Goal: Check status: Check status

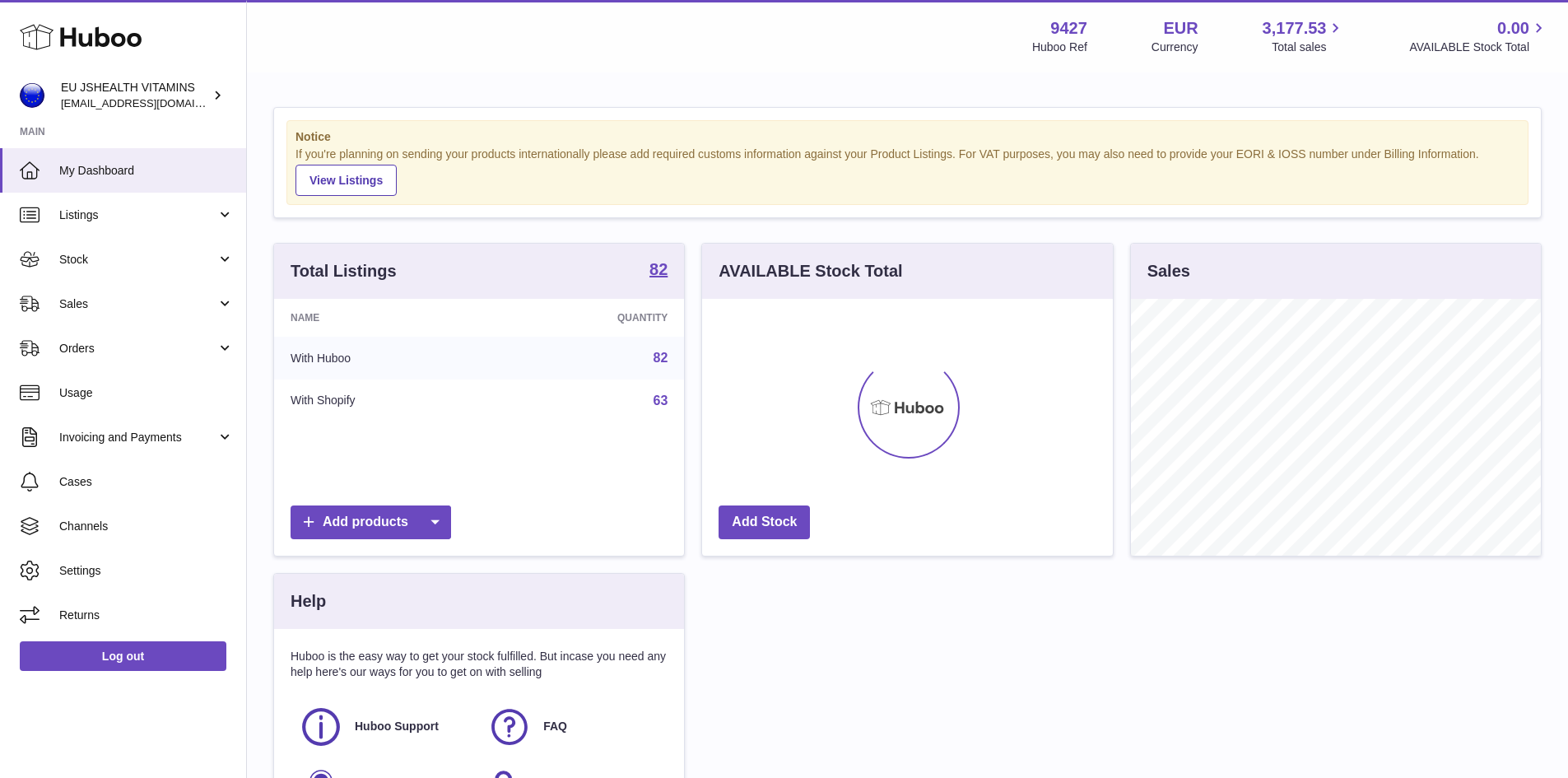
scroll to position [257, 411]
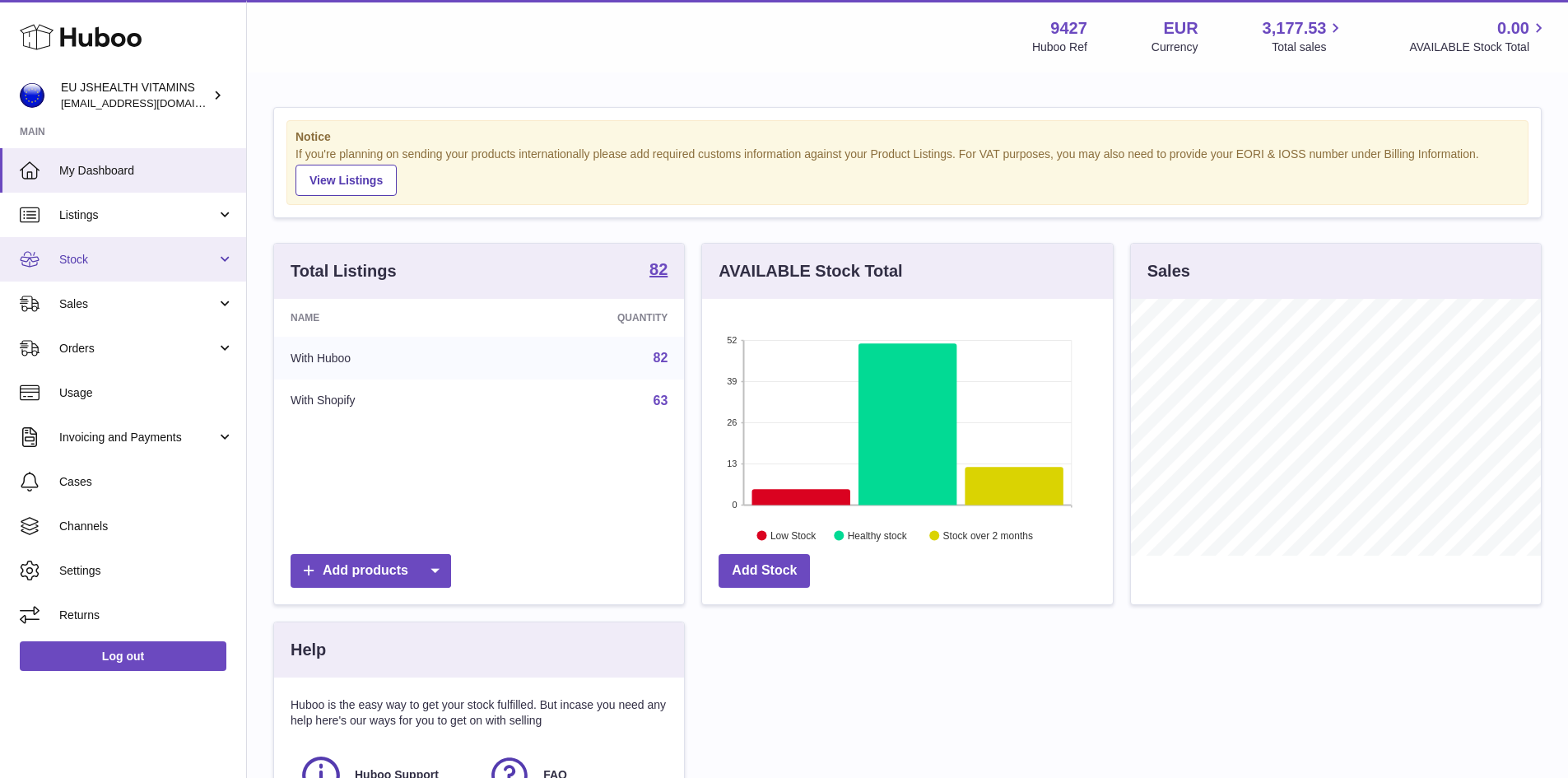
click at [151, 262] on span "Stock" at bounding box center [137, 260] width 158 height 16
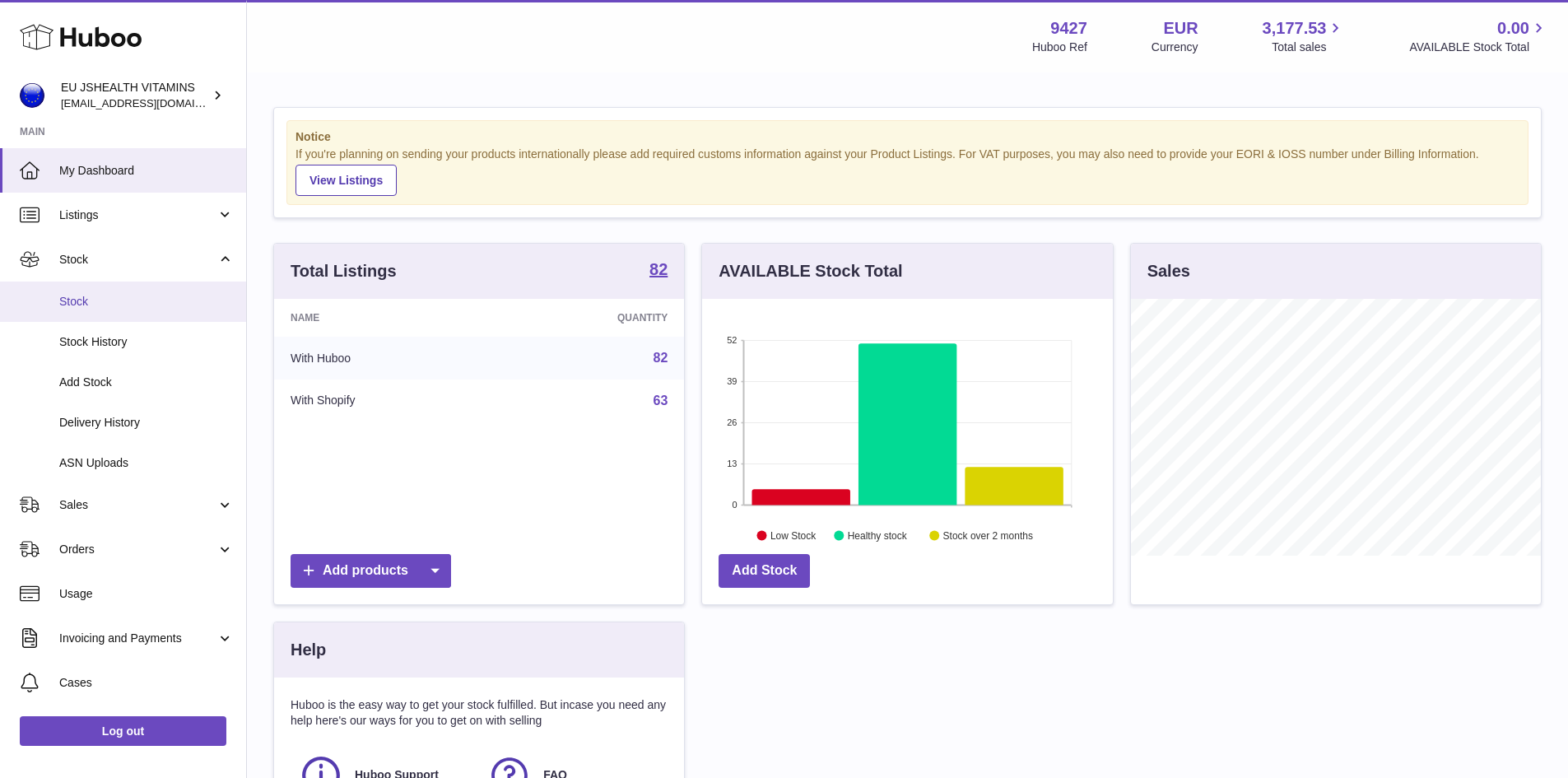
click at [170, 306] on span "Stock" at bounding box center [146, 302] width 174 height 16
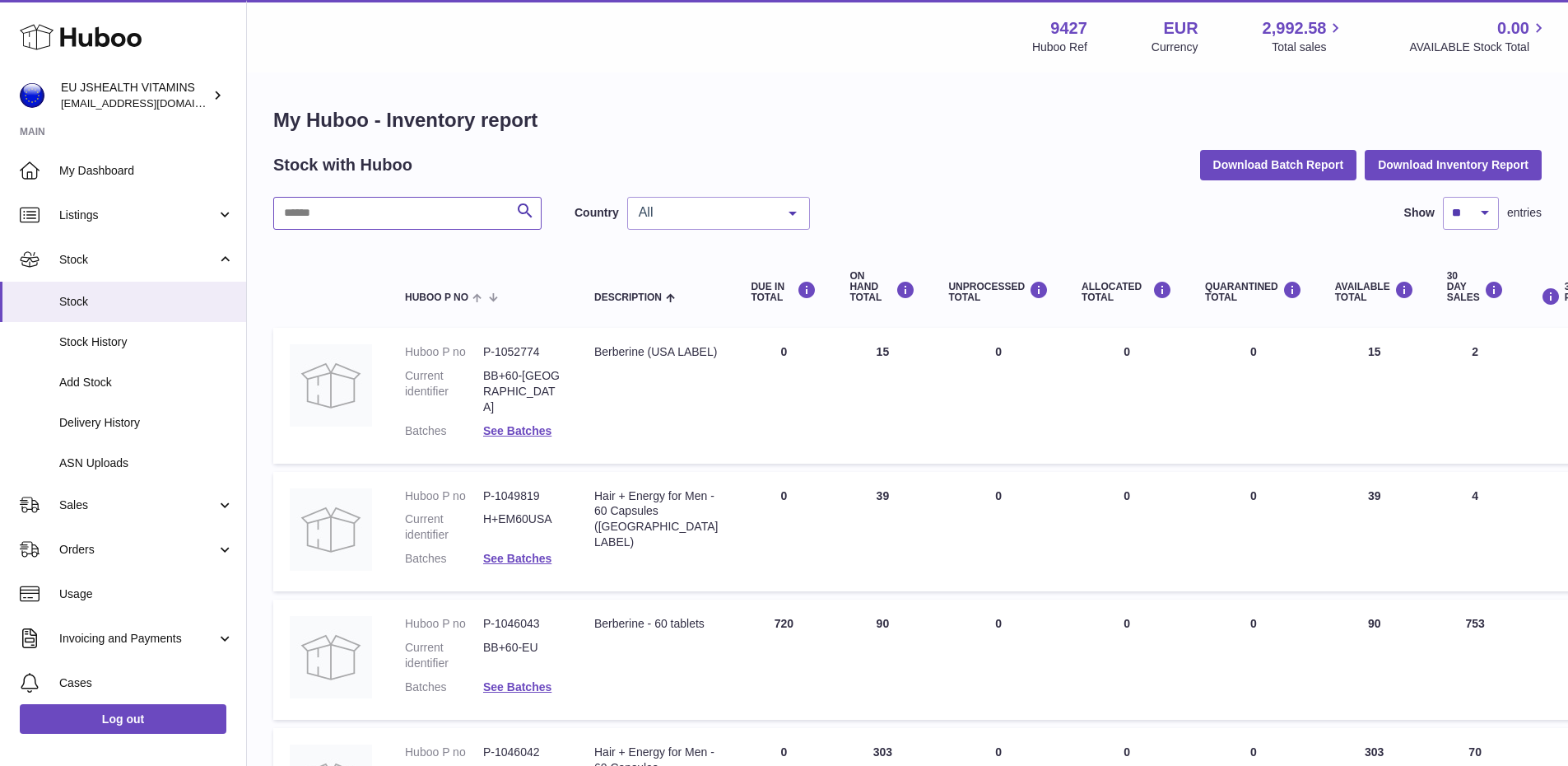
click at [467, 212] on input "text" at bounding box center [407, 213] width 268 height 33
paste input "******"
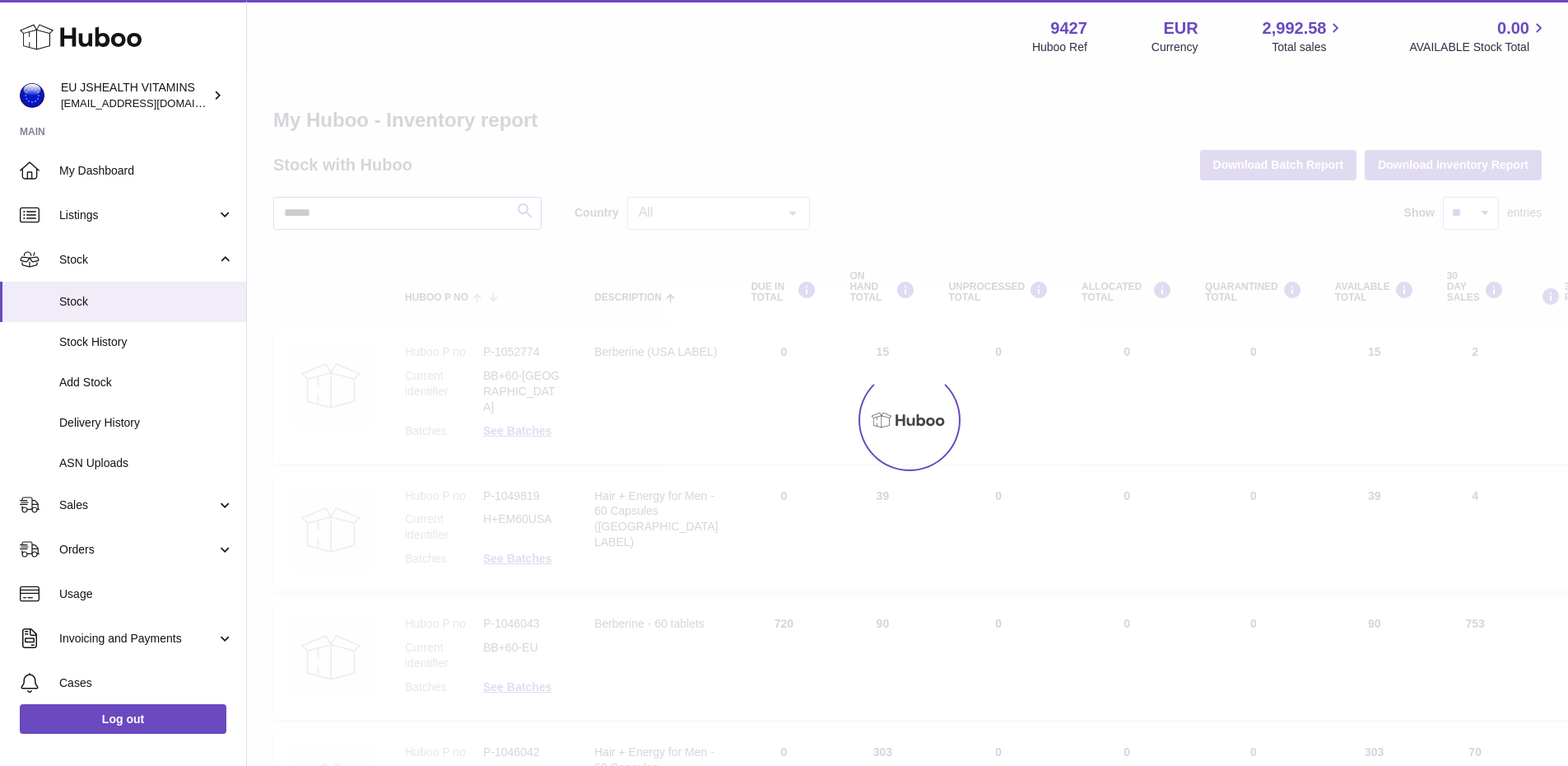
type input "******"
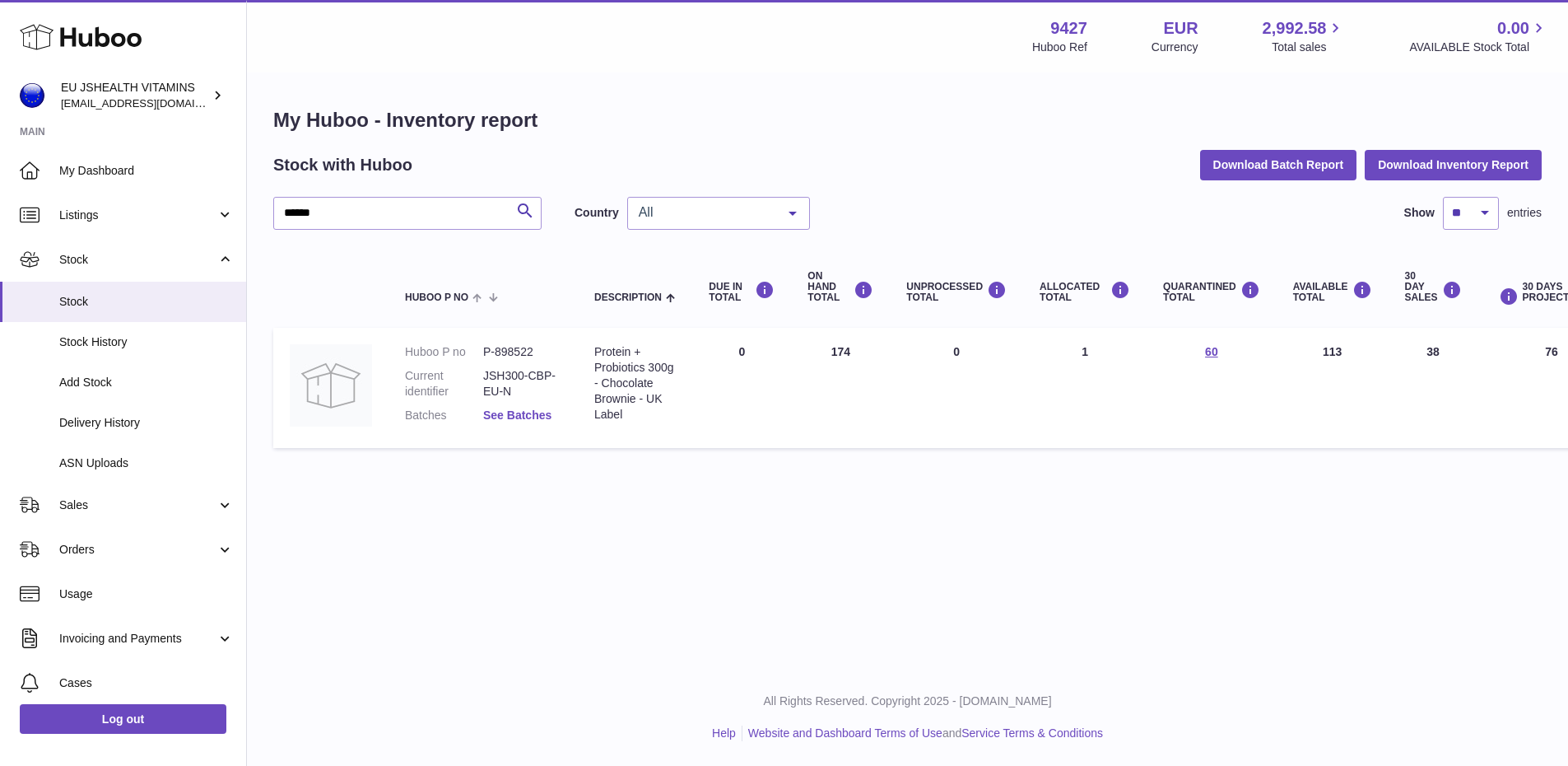
click at [529, 416] on link "See Batches" at bounding box center [517, 415] width 69 height 13
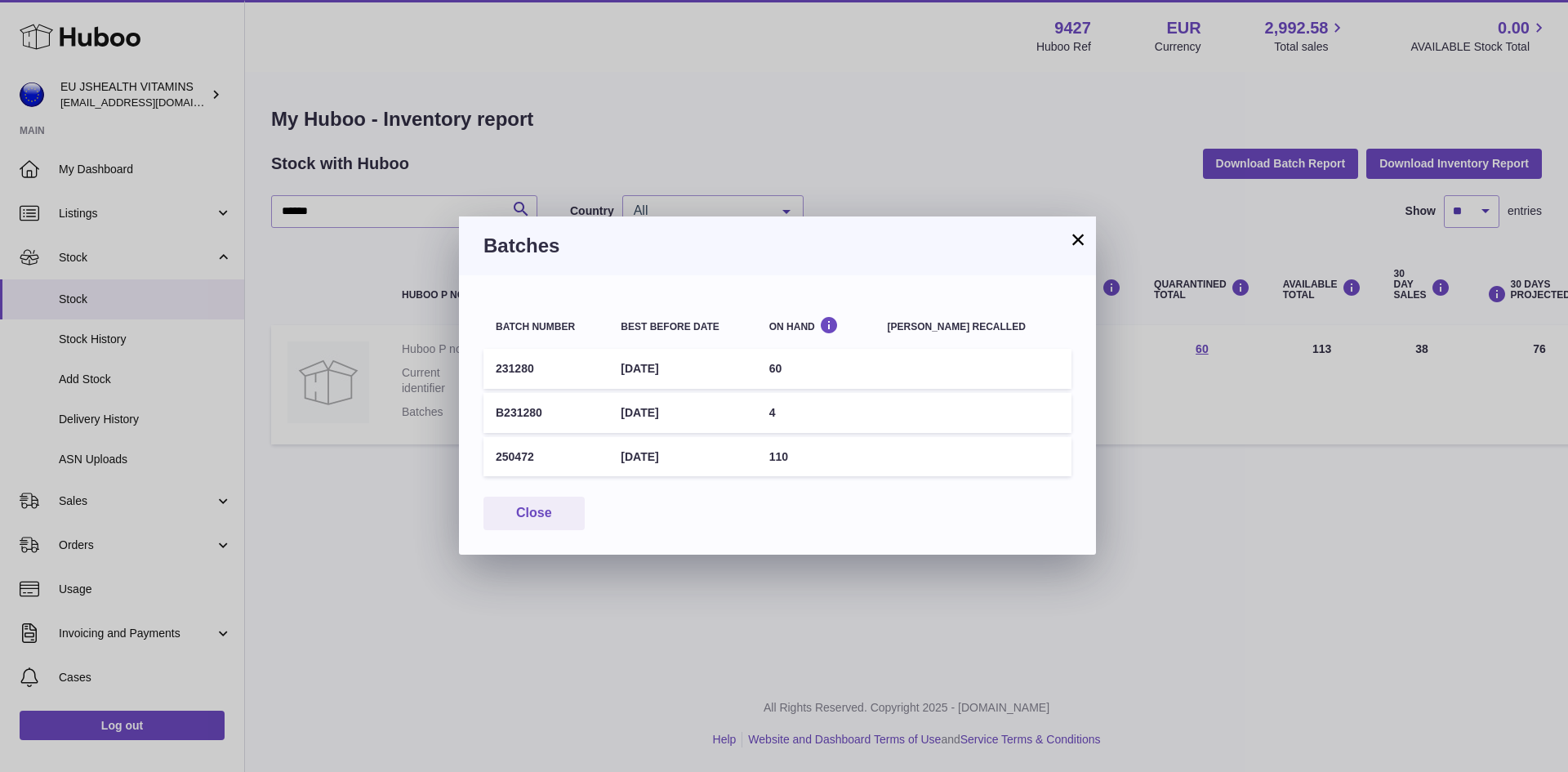
drag, startPoint x: 725, startPoint y: 361, endPoint x: 638, endPoint y: 365, distance: 87.1
click at [638, 365] on td "27th Nov 2025" at bounding box center [682, 369] width 148 height 40
click at [1087, 240] on button "×" at bounding box center [1077, 239] width 19 height 19
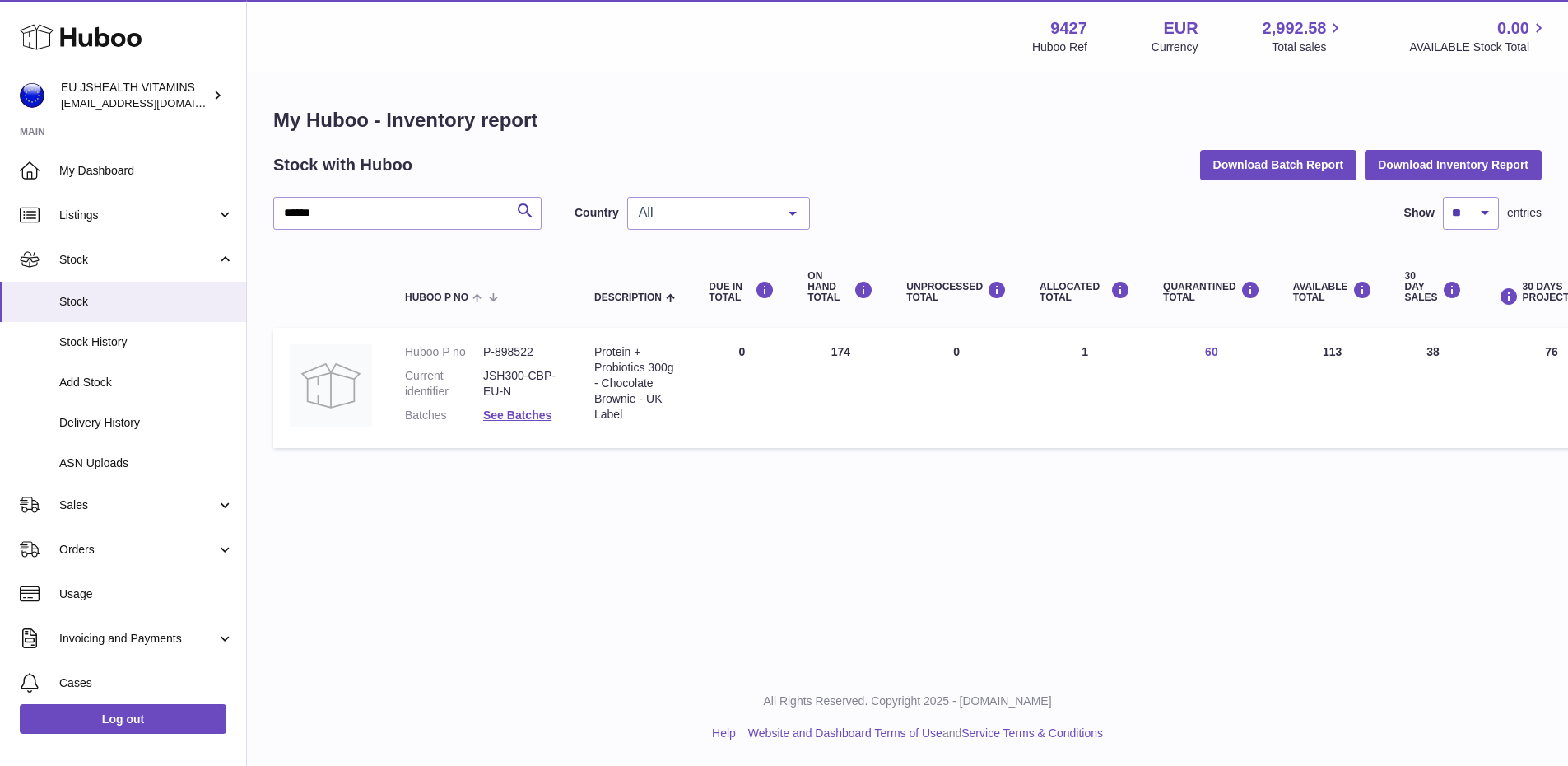
click at [1205, 357] on link "60" at bounding box center [1211, 351] width 13 height 13
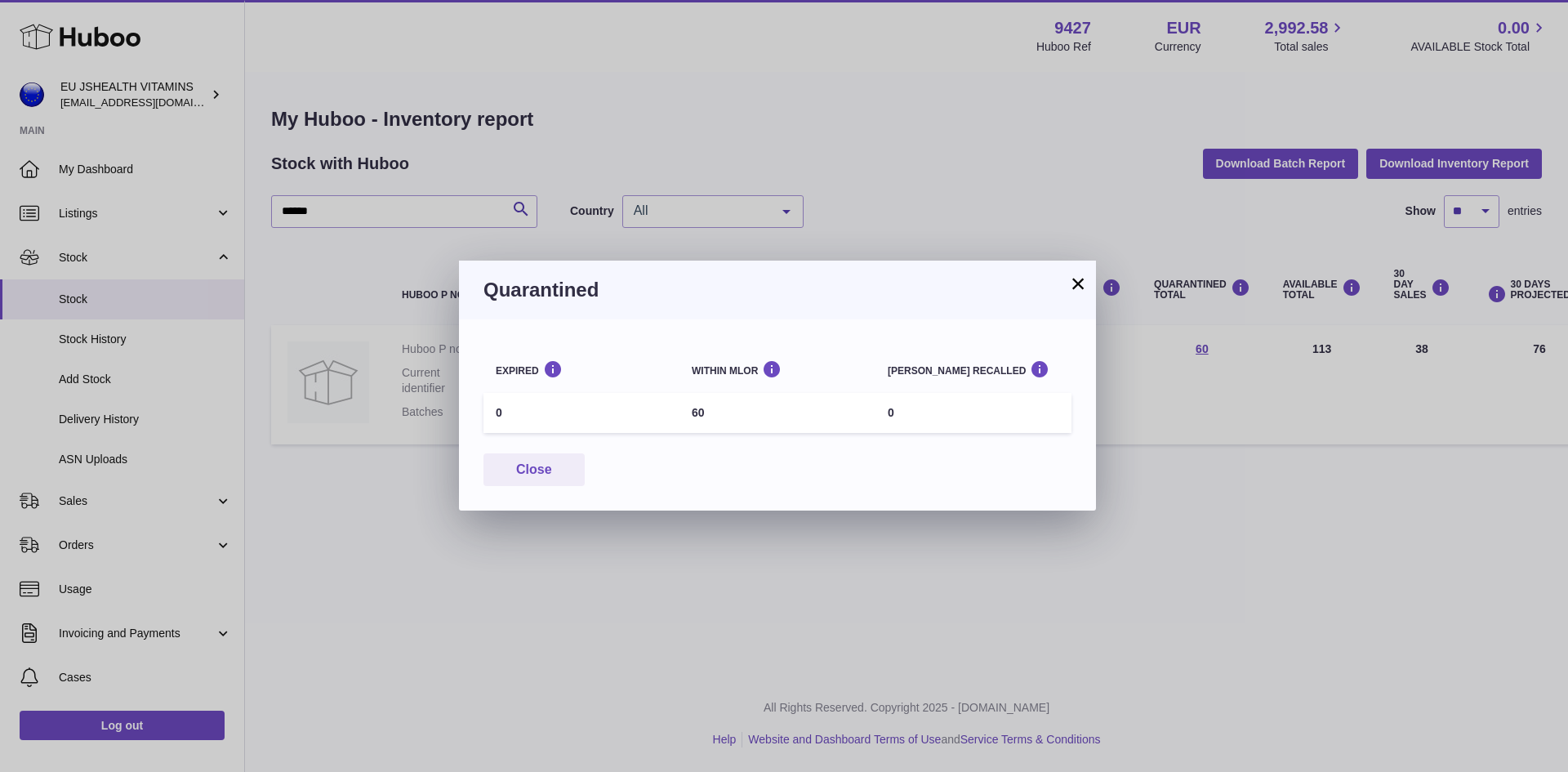
click at [1075, 293] on button "×" at bounding box center [1077, 283] width 19 height 19
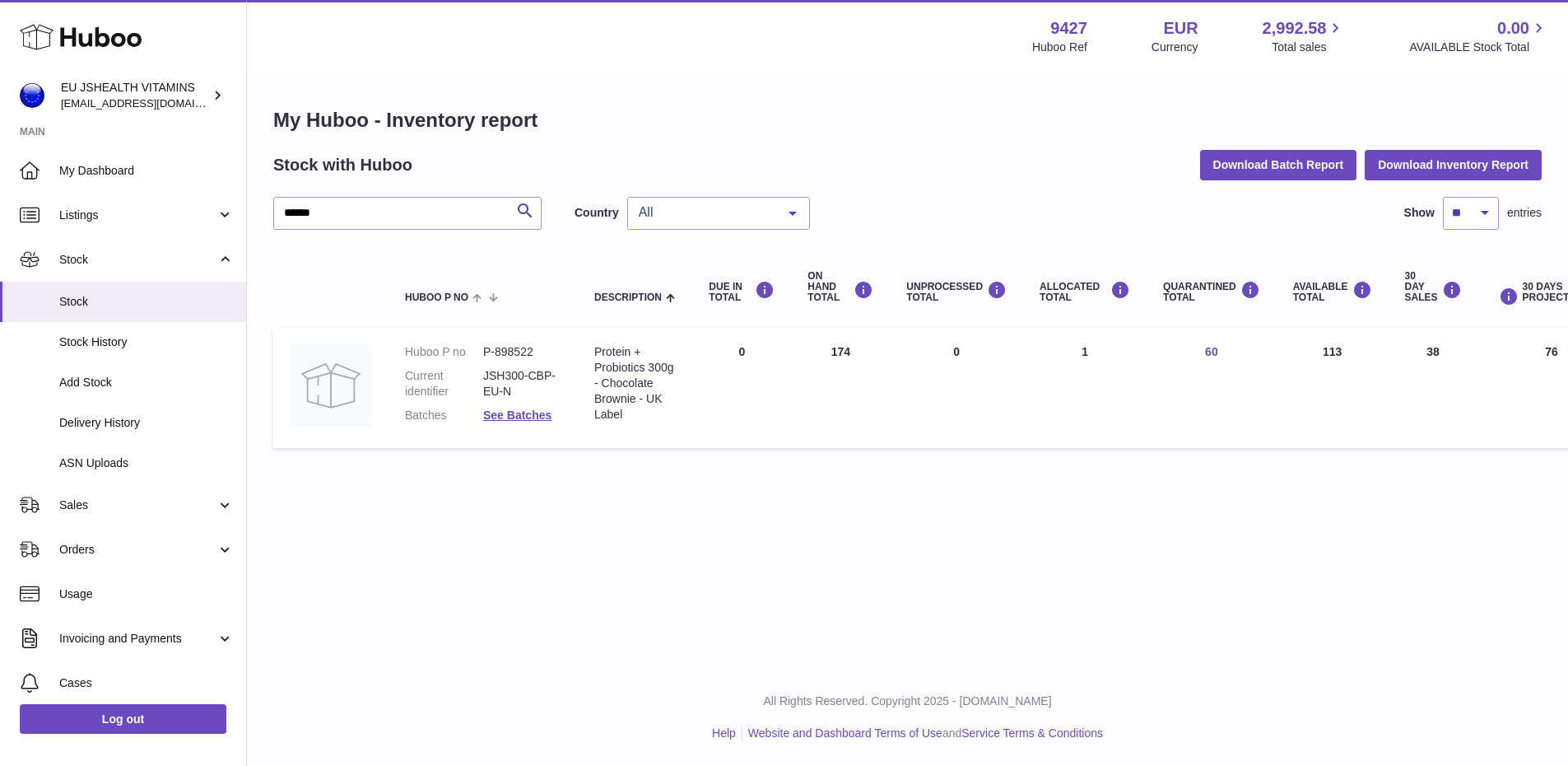
click at [1205, 350] on link "60" at bounding box center [1211, 351] width 13 height 13
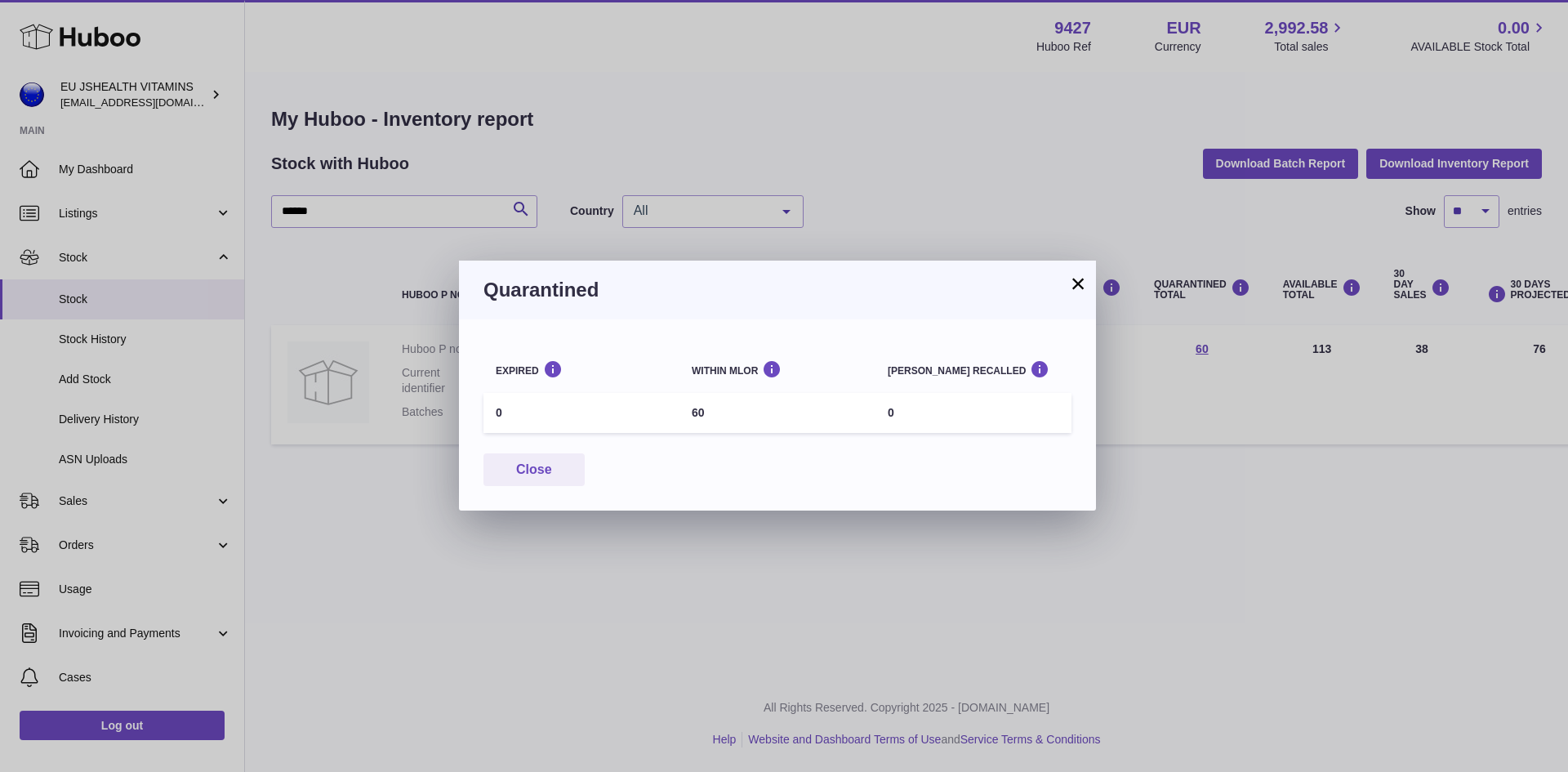
click at [1076, 286] on button "×" at bounding box center [1077, 283] width 19 height 19
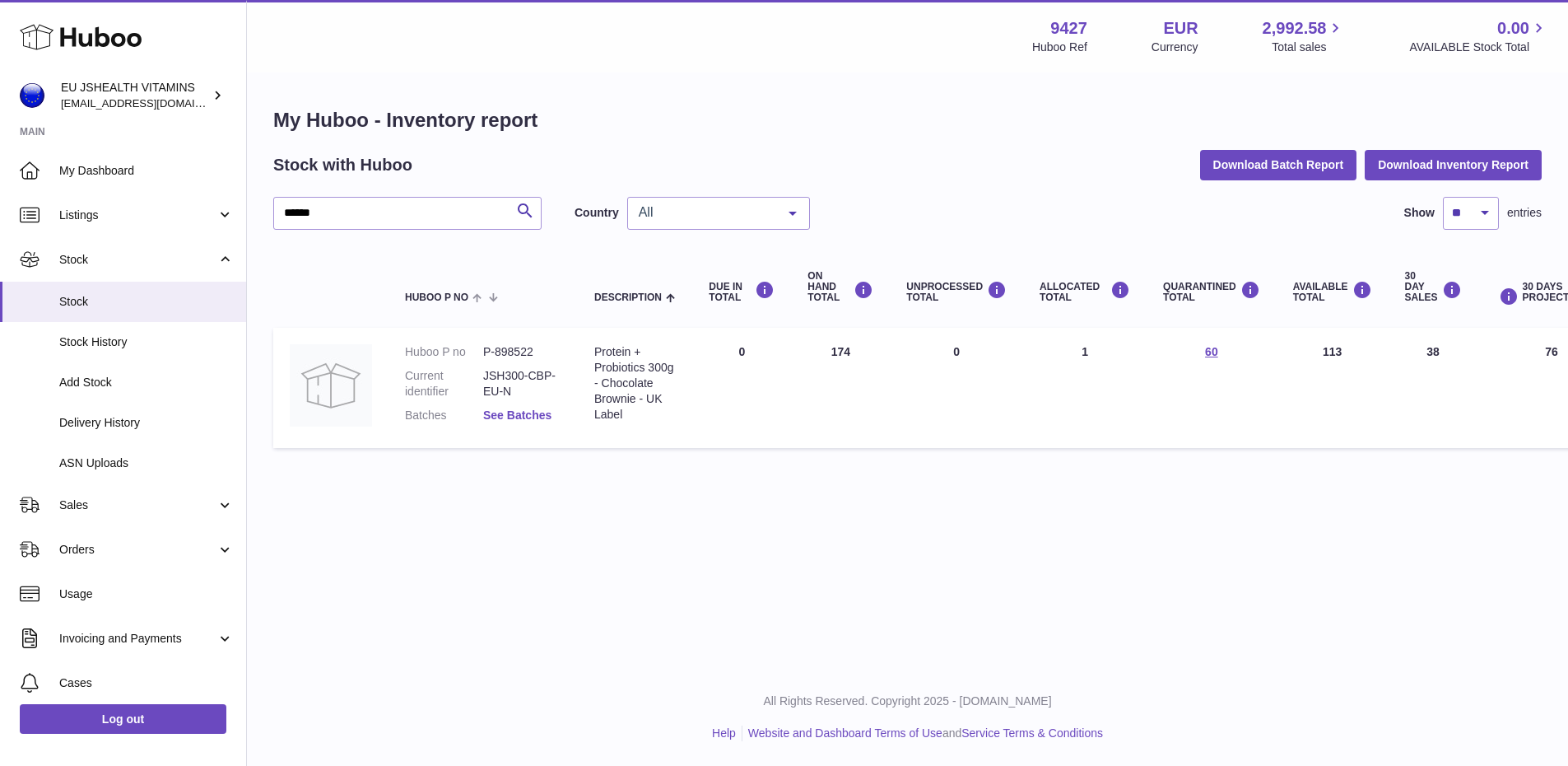
click at [513, 420] on link "See Batches" at bounding box center [517, 415] width 69 height 13
